Goal: Task Accomplishment & Management: Manage account settings

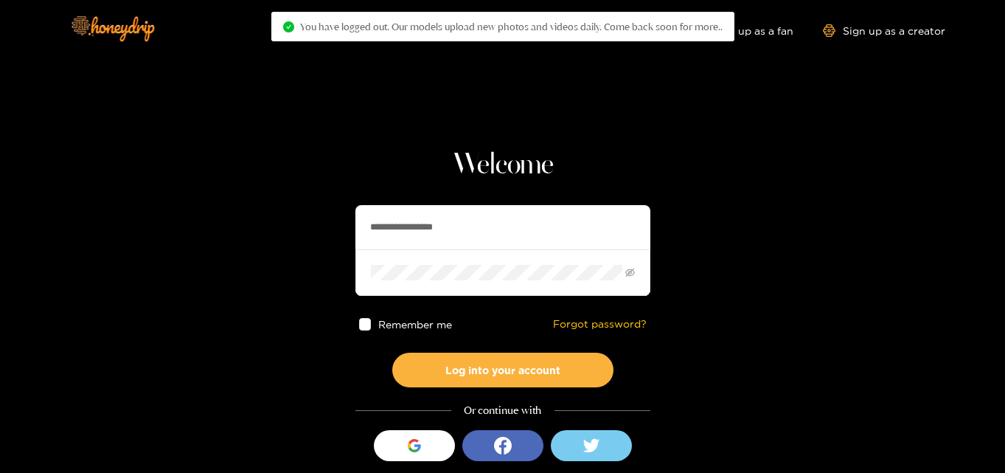
drag, startPoint x: 519, startPoint y: 239, endPoint x: 204, endPoint y: 206, distance: 316.6
click at [204, 206] on section "**********" at bounding box center [502, 262] width 1005 height 524
paste input "text"
type input "**********"
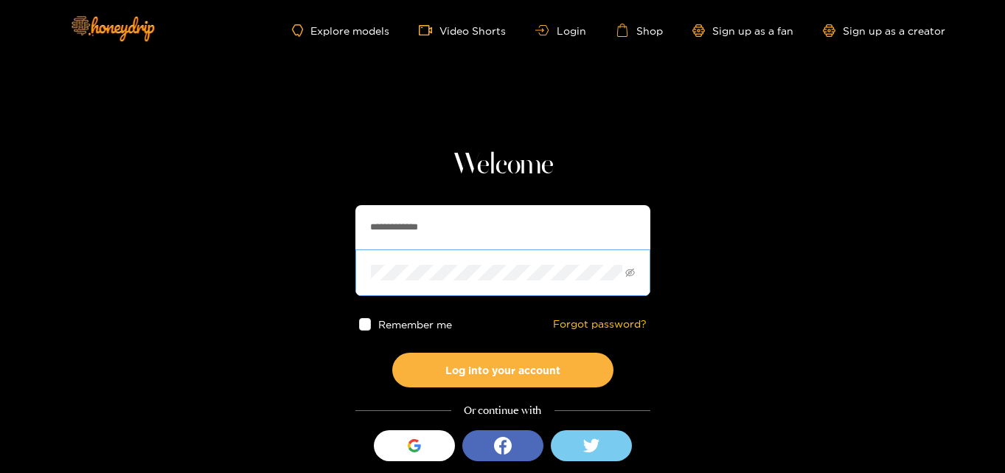
click at [507, 265] on span at bounding box center [502, 272] width 295 height 46
drag, startPoint x: 508, startPoint y: 264, endPoint x: 229, endPoint y: 254, distance: 279.0
click at [229, 254] on section "**********" at bounding box center [502, 262] width 1005 height 524
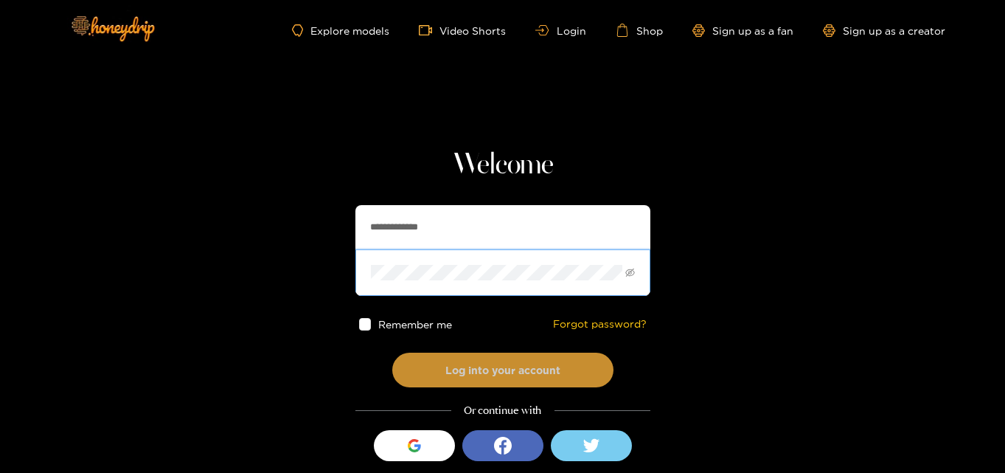
click at [465, 372] on button "Log into your account" at bounding box center [502, 370] width 221 height 35
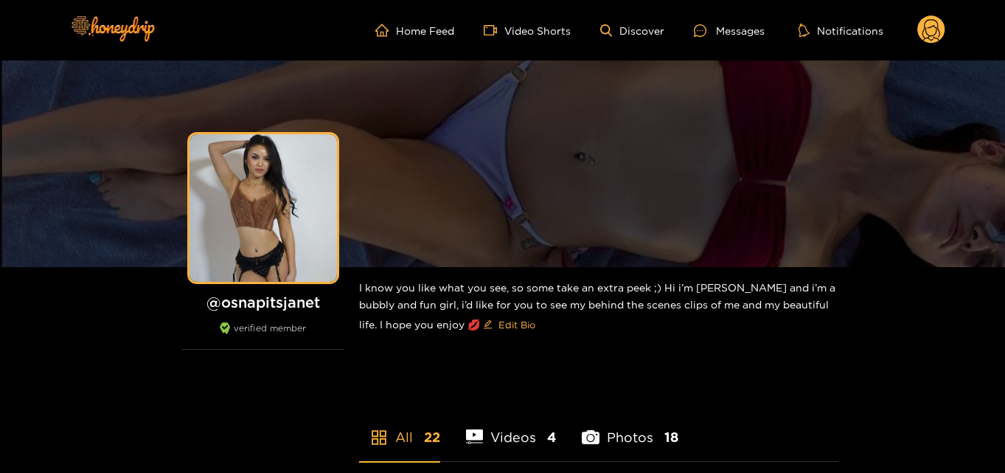
click at [934, 38] on circle at bounding box center [931, 29] width 28 height 28
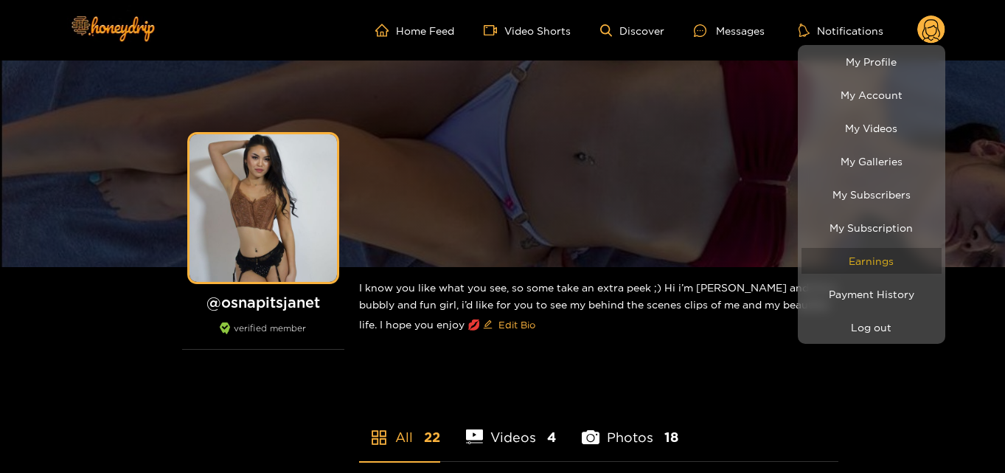
click at [878, 256] on link "Earnings" at bounding box center [872, 261] width 140 height 26
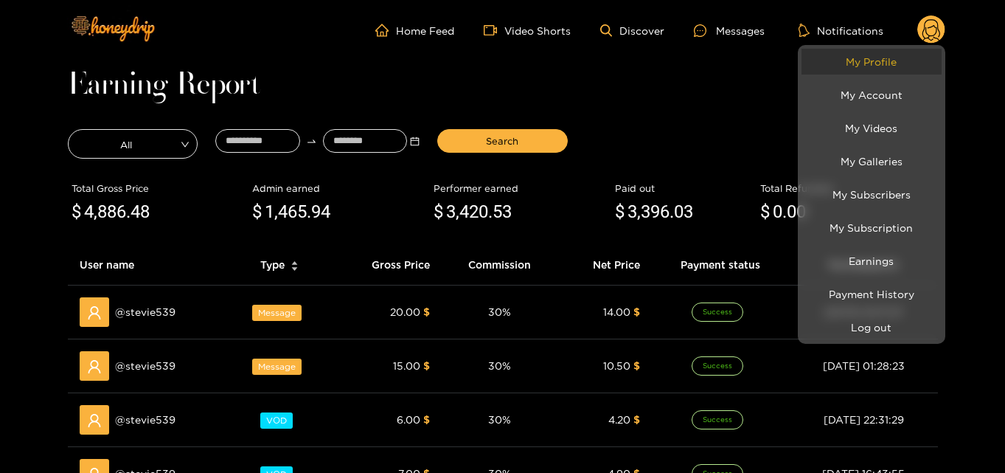
click at [864, 68] on link "My Profile" at bounding box center [872, 62] width 140 height 26
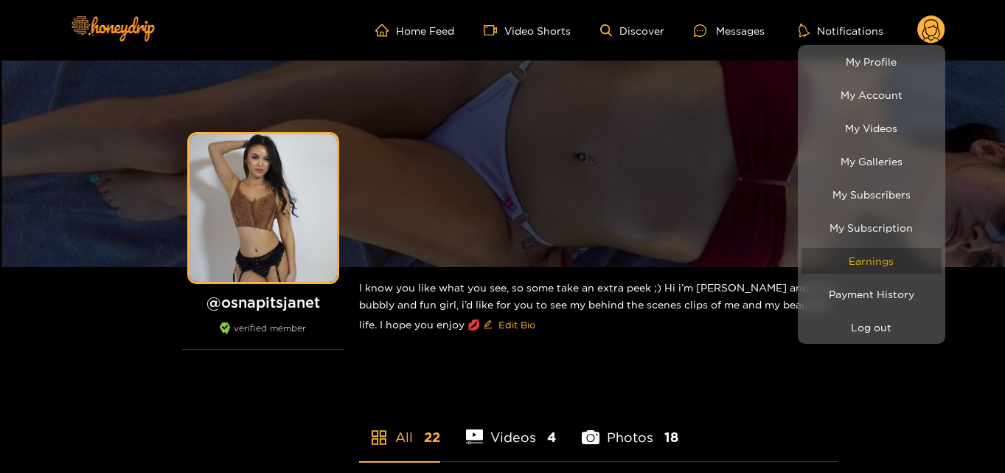
click at [903, 261] on link "Earnings" at bounding box center [872, 261] width 140 height 26
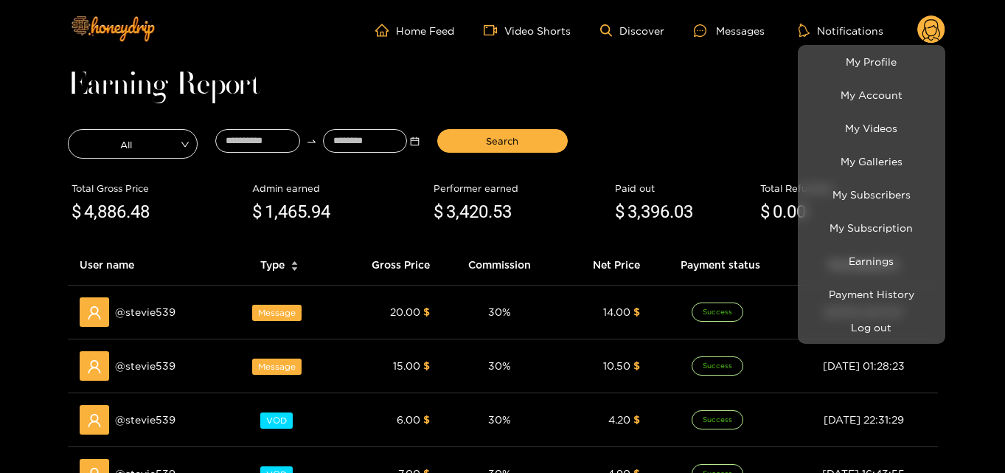
click at [238, 145] on div at bounding box center [502, 236] width 1005 height 473
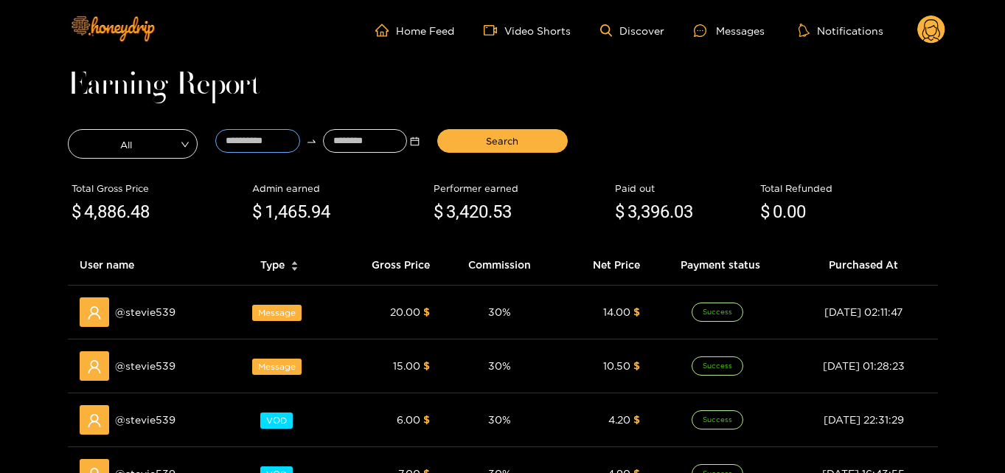
click at [238, 145] on input at bounding box center [257, 141] width 85 height 24
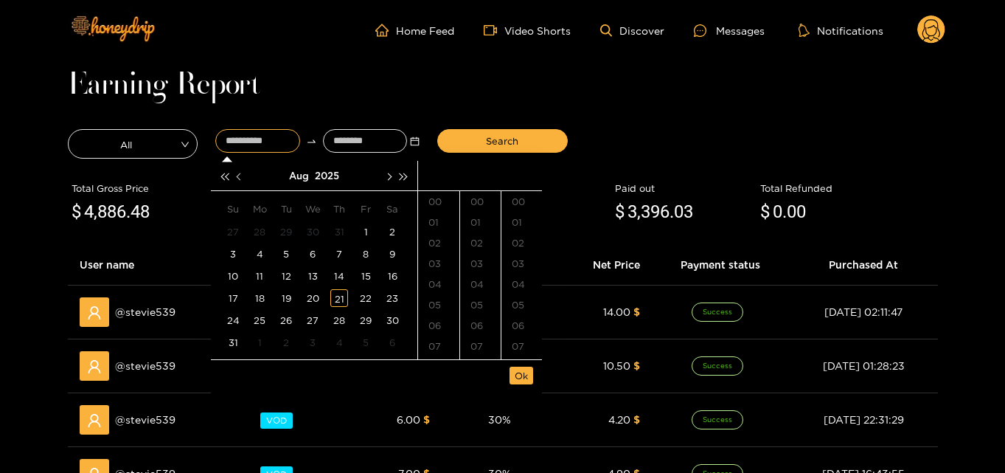
click at [242, 180] on button "button" at bounding box center [239, 175] width 15 height 29
click at [319, 301] on div "23" at bounding box center [313, 298] width 18 height 18
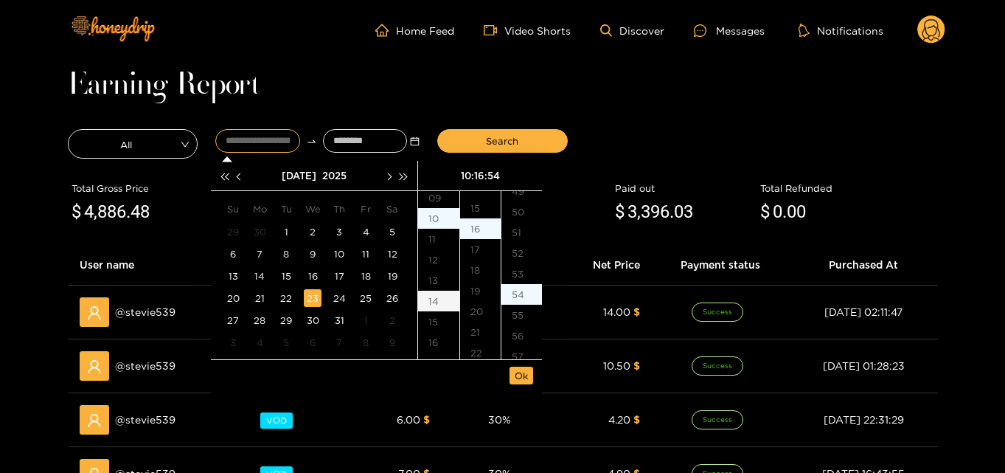
scroll to position [1115, 0]
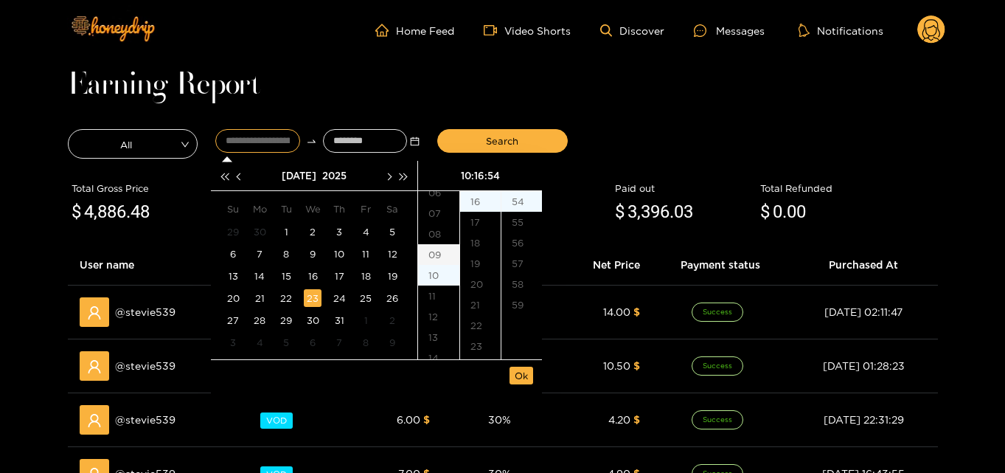
click at [438, 257] on div "09" at bounding box center [438, 254] width 41 height 21
click at [488, 199] on div "00" at bounding box center [480, 201] width 41 height 21
click at [524, 194] on div "00" at bounding box center [521, 201] width 41 height 21
type input "**********"
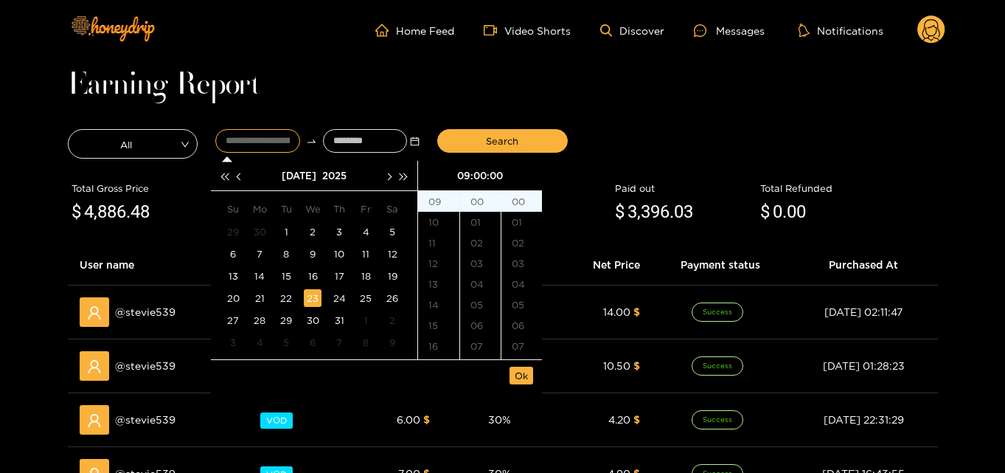
click at [525, 384] on li "Ok" at bounding box center [522, 375] width 24 height 25
click at [522, 372] on span "Ok" at bounding box center [521, 375] width 13 height 15
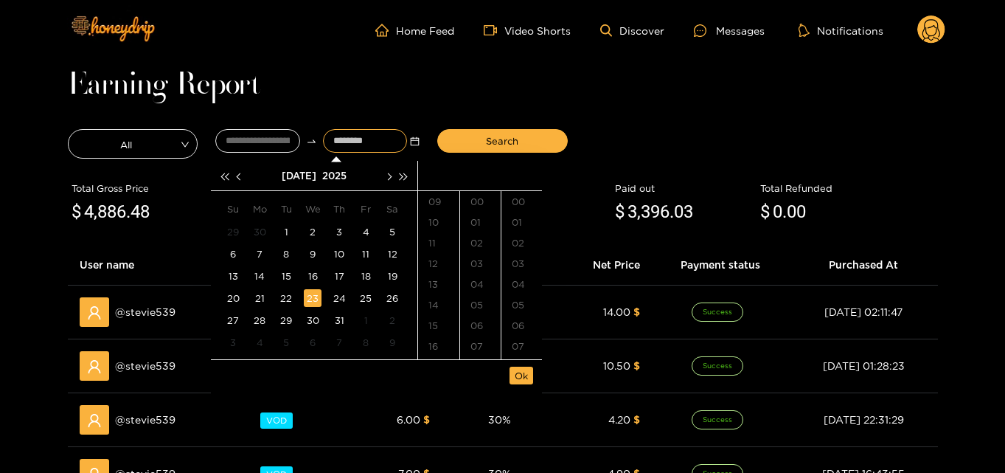
click at [351, 136] on input at bounding box center [365, 141] width 85 height 24
click at [386, 178] on span "button" at bounding box center [388, 176] width 7 height 7
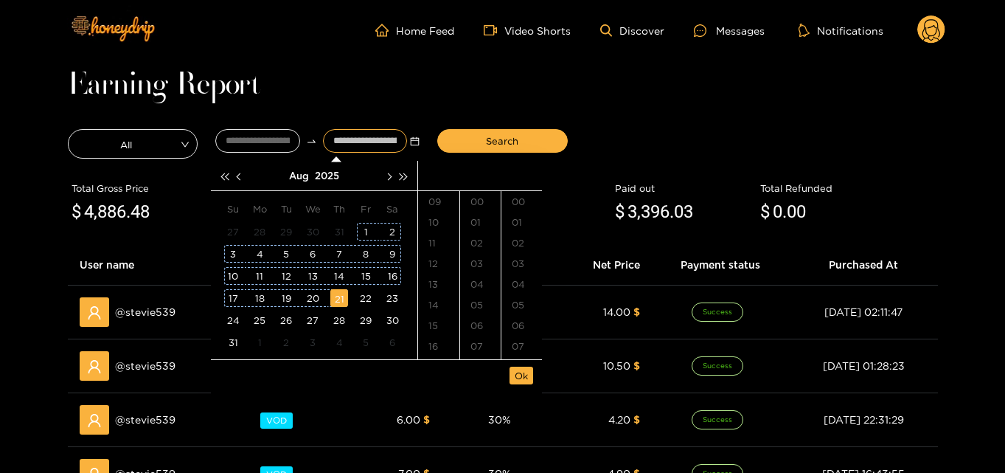
click at [333, 296] on div "21" at bounding box center [339, 298] width 18 height 18
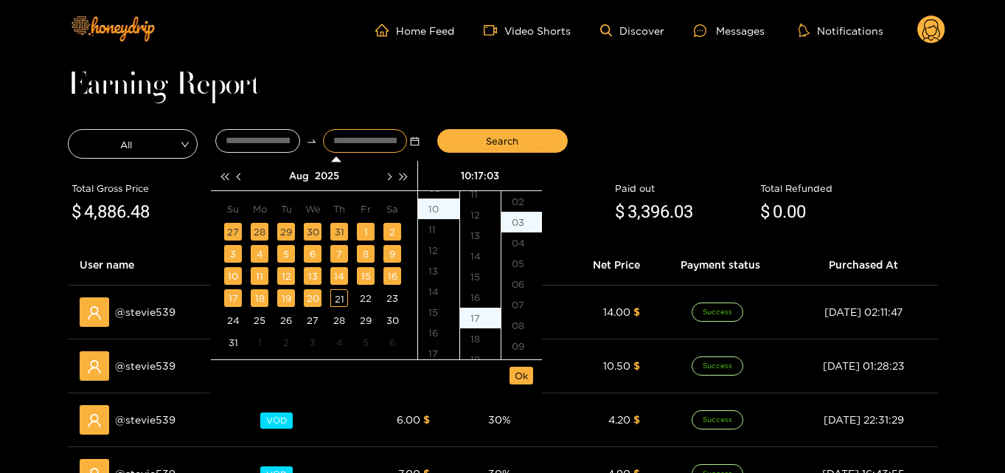
scroll to position [62, 0]
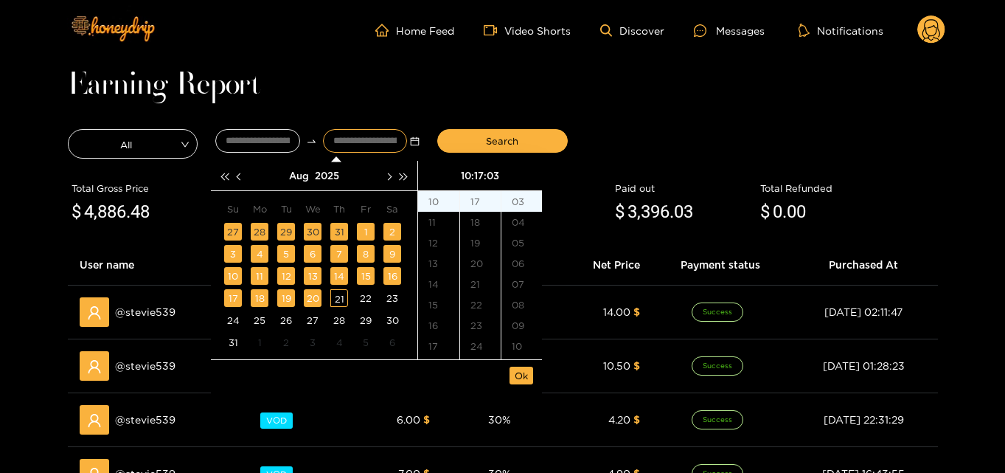
type input "**********"
click at [531, 375] on button "Ok" at bounding box center [522, 376] width 24 height 18
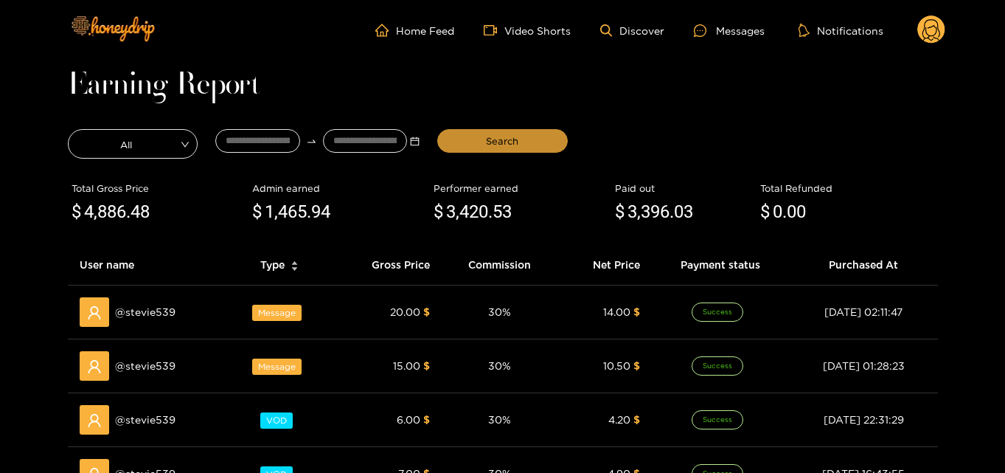
click at [527, 137] on button "Search" at bounding box center [502, 141] width 131 height 24
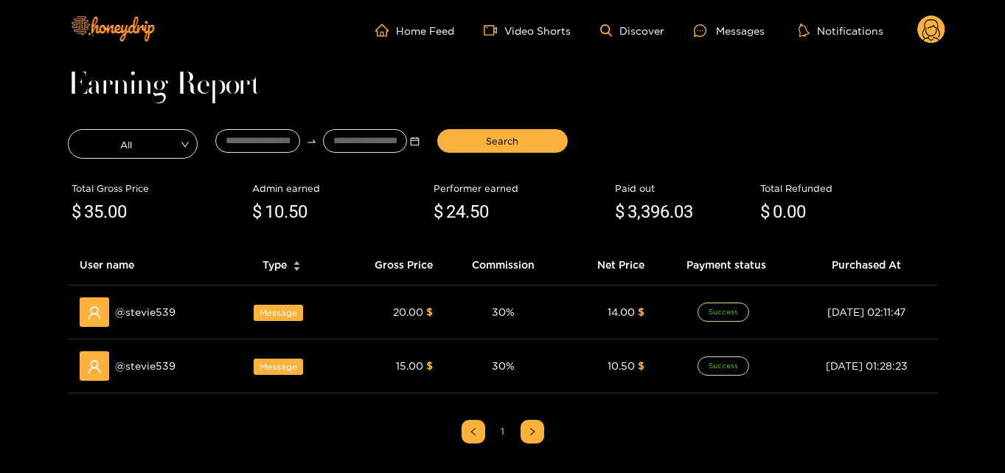
click at [935, 35] on circle at bounding box center [931, 29] width 28 height 28
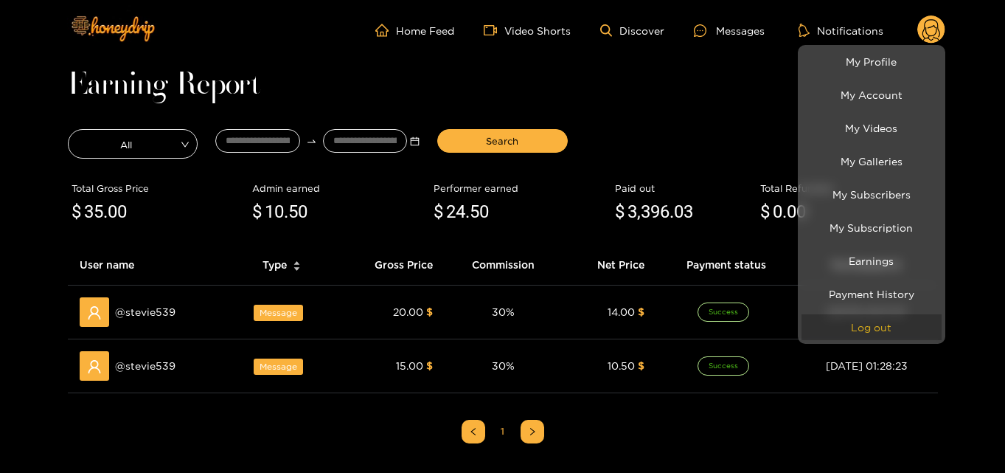
click at [875, 315] on button "Log out" at bounding box center [872, 327] width 140 height 26
